Goal: Information Seeking & Learning: Learn about a topic

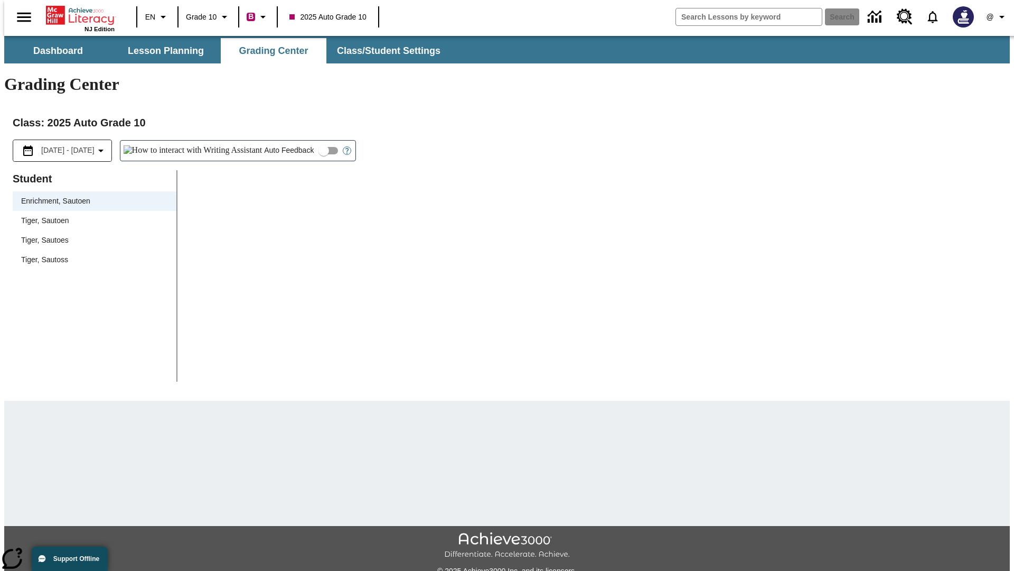
click at [91, 215] on div "Tiger, Sautoen" at bounding box center [94, 220] width 147 height 11
click at [294, 141] on input "Auto Feedback" at bounding box center [324, 151] width 60 height 20
checkbox input "true"
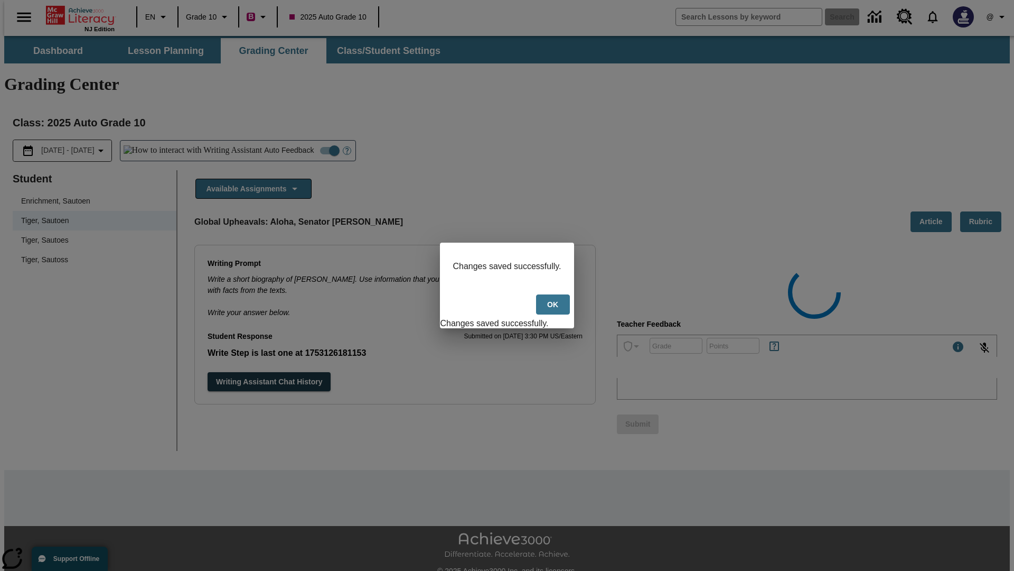
click at [554, 310] on button "Ok" at bounding box center [553, 304] width 34 height 21
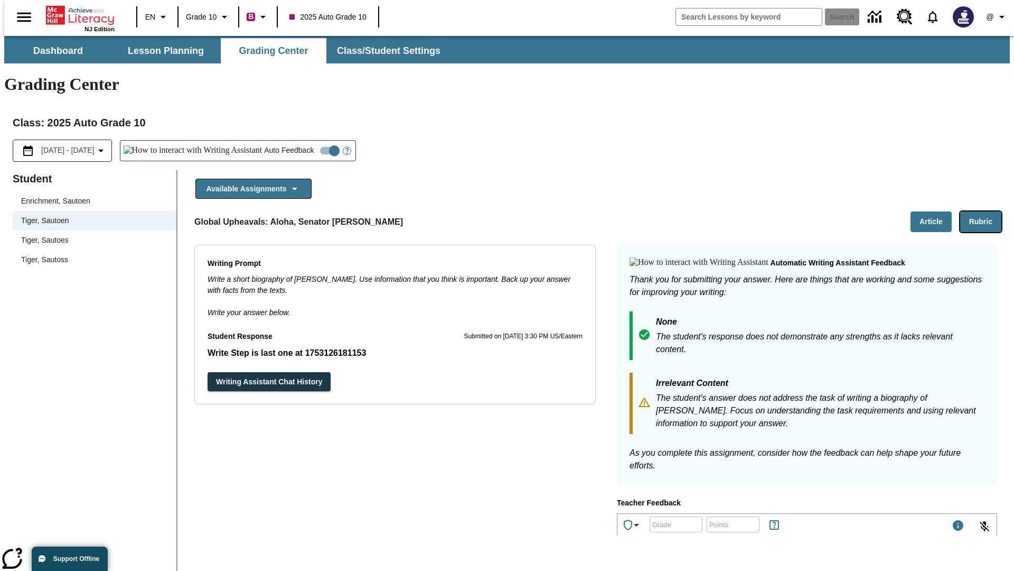
click at [985, 211] on button "Rubric" at bounding box center [981, 221] width 41 height 21
click at [936, 211] on button "Article" at bounding box center [931, 221] width 41 height 21
click at [157, 17] on icon "Language: EN, Select a language" at bounding box center [163, 17] width 13 height 13
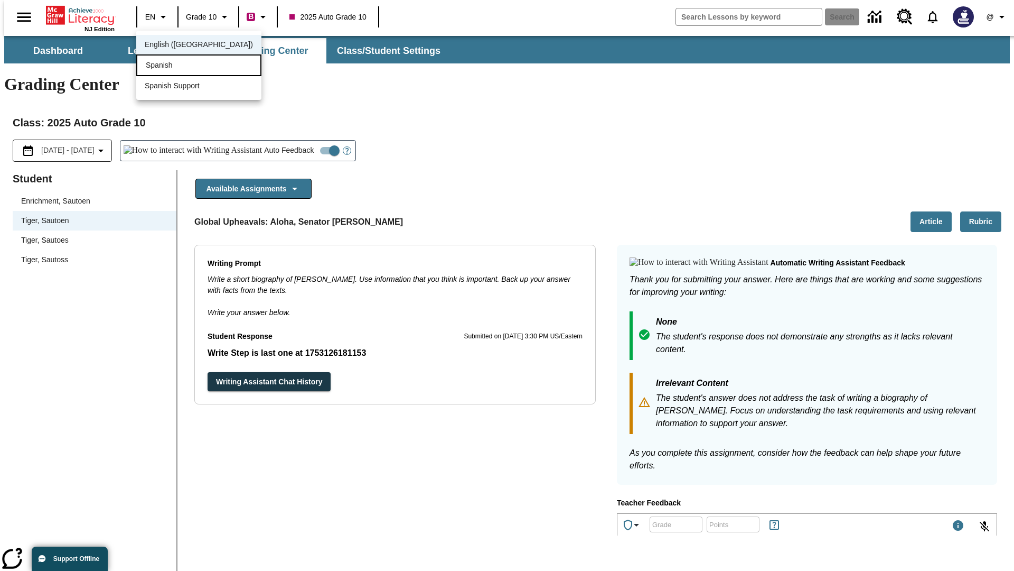
click at [176, 66] on div "Spanish" at bounding box center [198, 65] width 125 height 22
